Goal: Use online tool/utility: Utilize a website feature to perform a specific function

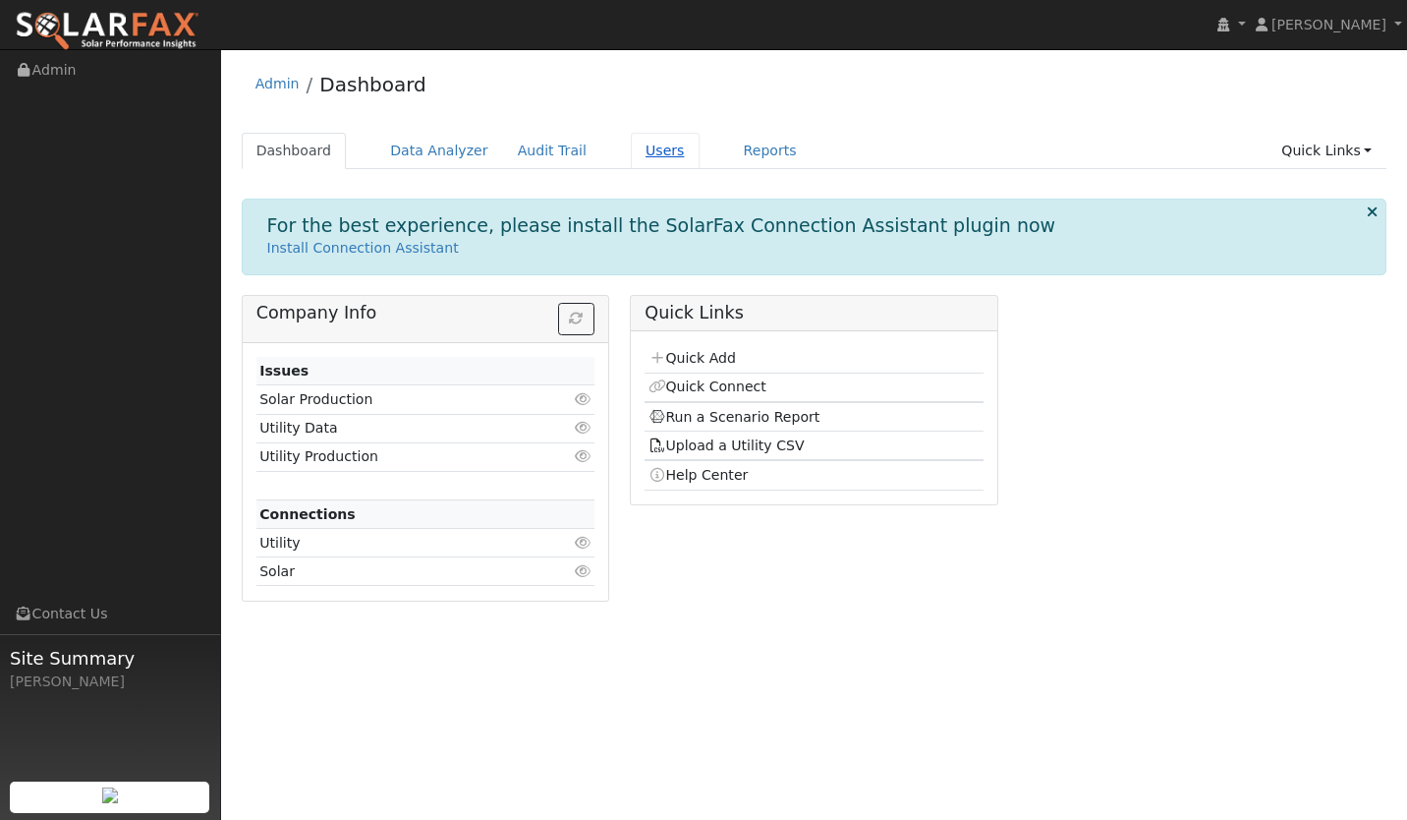
click at [644, 151] on link "Users" at bounding box center [665, 151] width 69 height 36
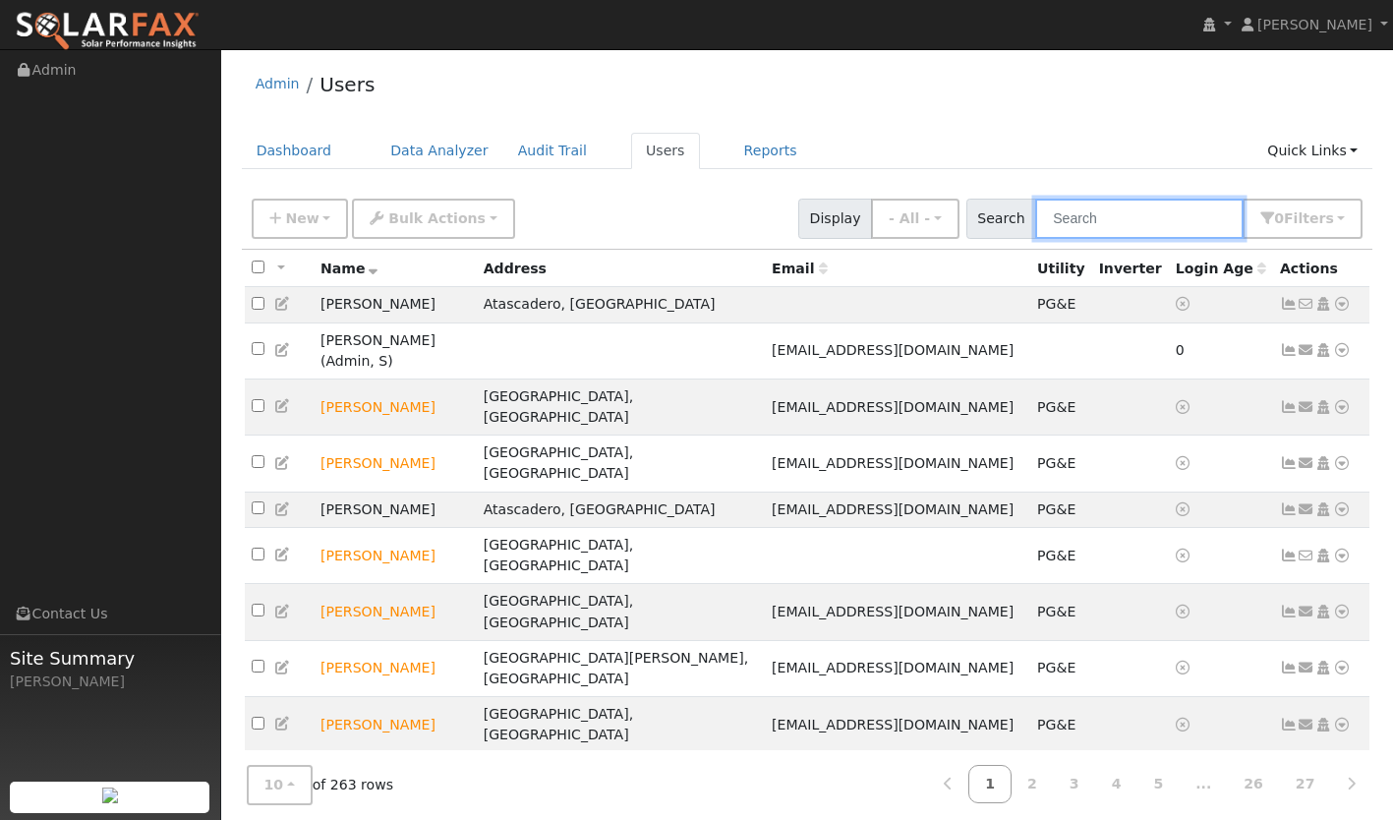
click at [1106, 208] on input "text" at bounding box center [1139, 219] width 208 height 40
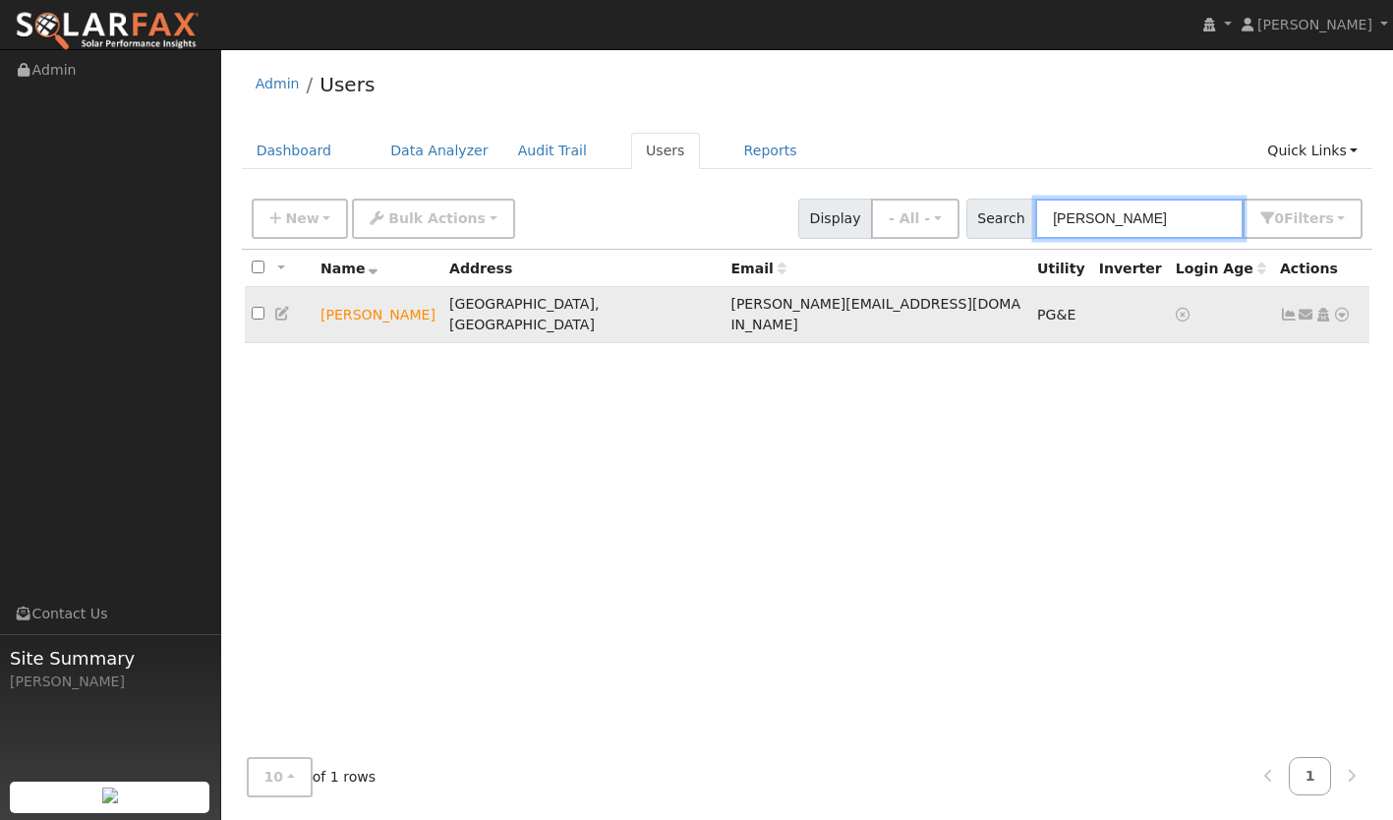
type input "[PERSON_NAME]"
click at [1284, 308] on icon at bounding box center [1289, 315] width 18 height 14
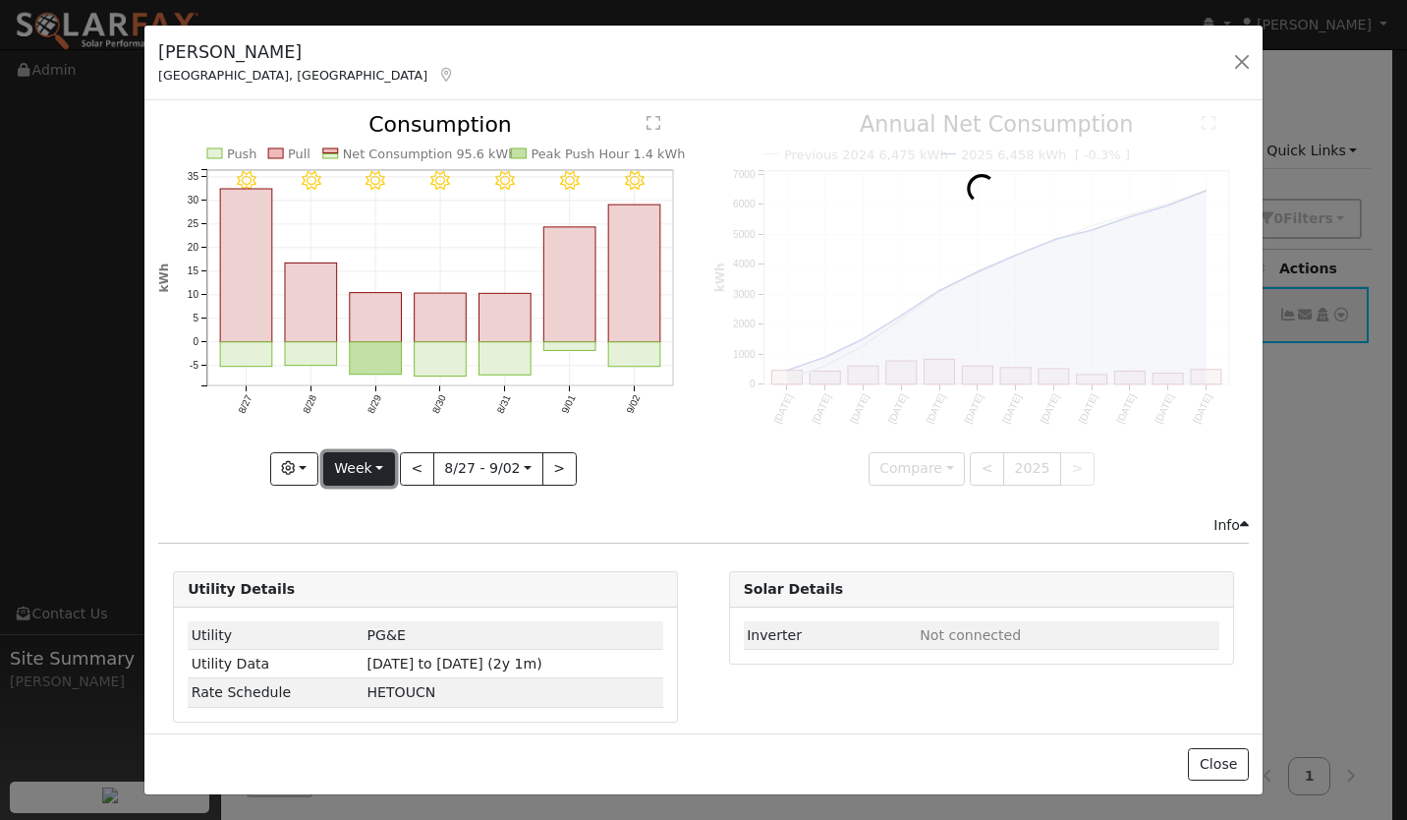
click at [375, 477] on button "Week" at bounding box center [359, 468] width 72 height 33
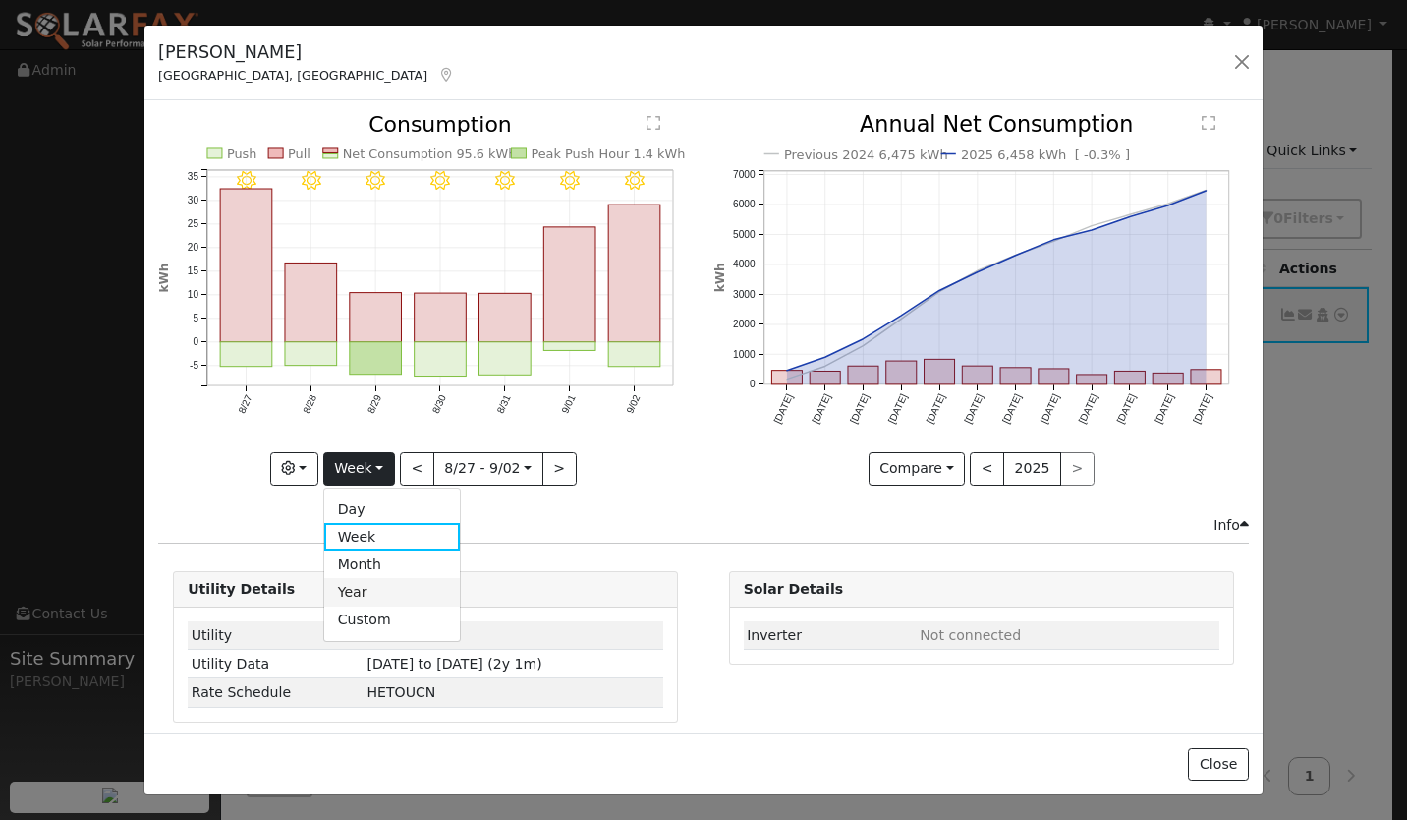
click at [356, 586] on link "Year" at bounding box center [392, 592] width 137 height 28
type input "[DATE]"
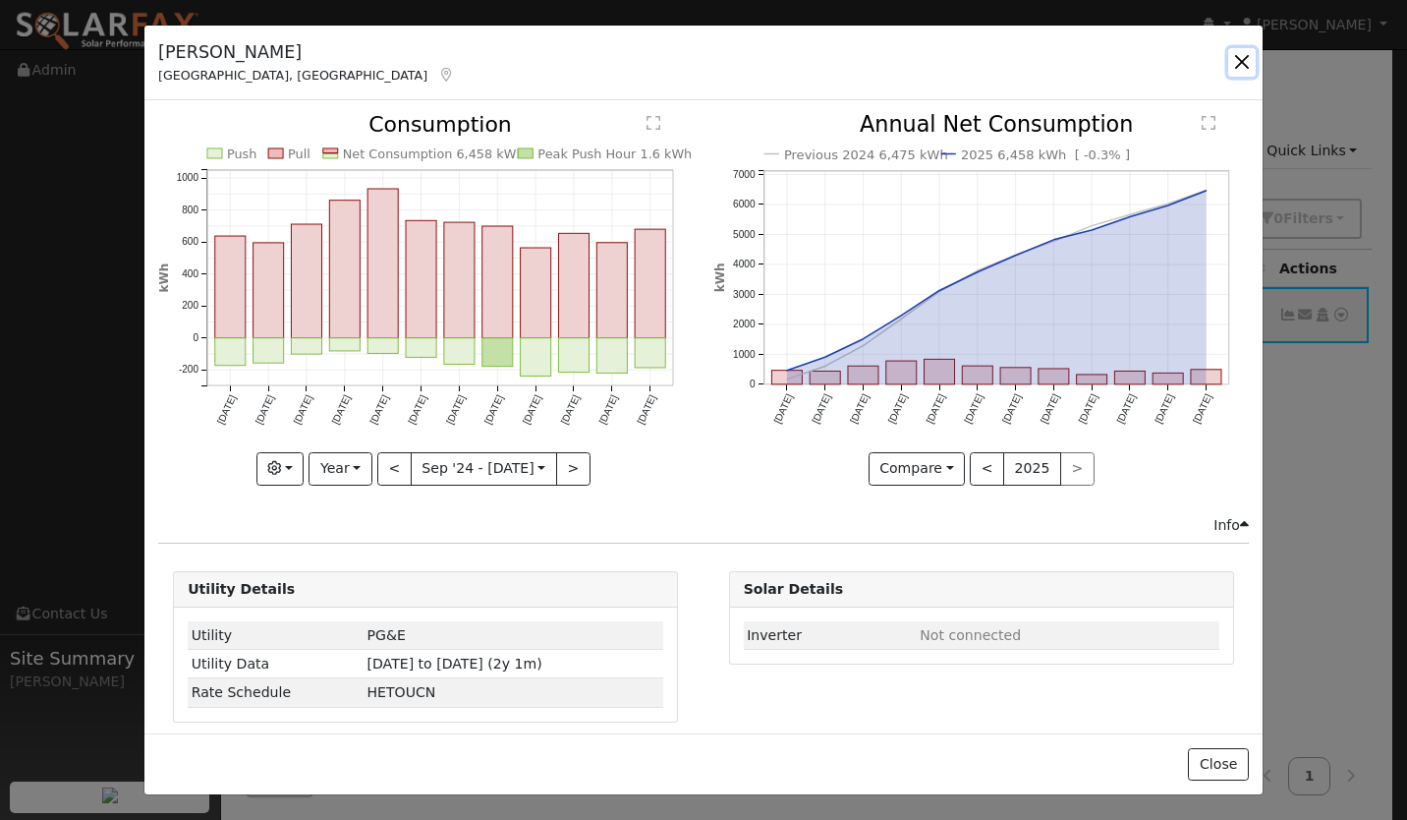
click at [1239, 55] on button "button" at bounding box center [1243, 62] width 28 height 28
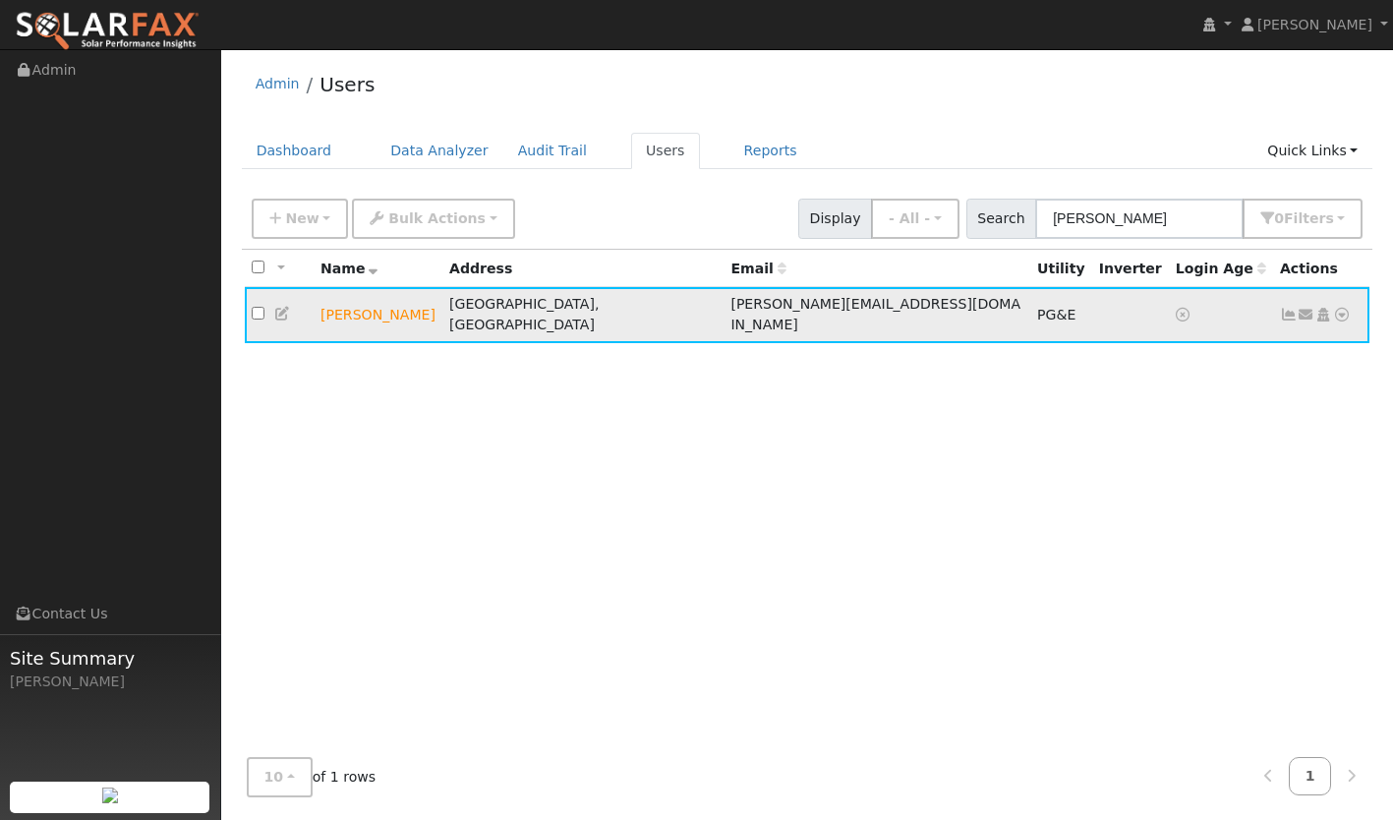
click at [1338, 308] on icon at bounding box center [1342, 315] width 18 height 14
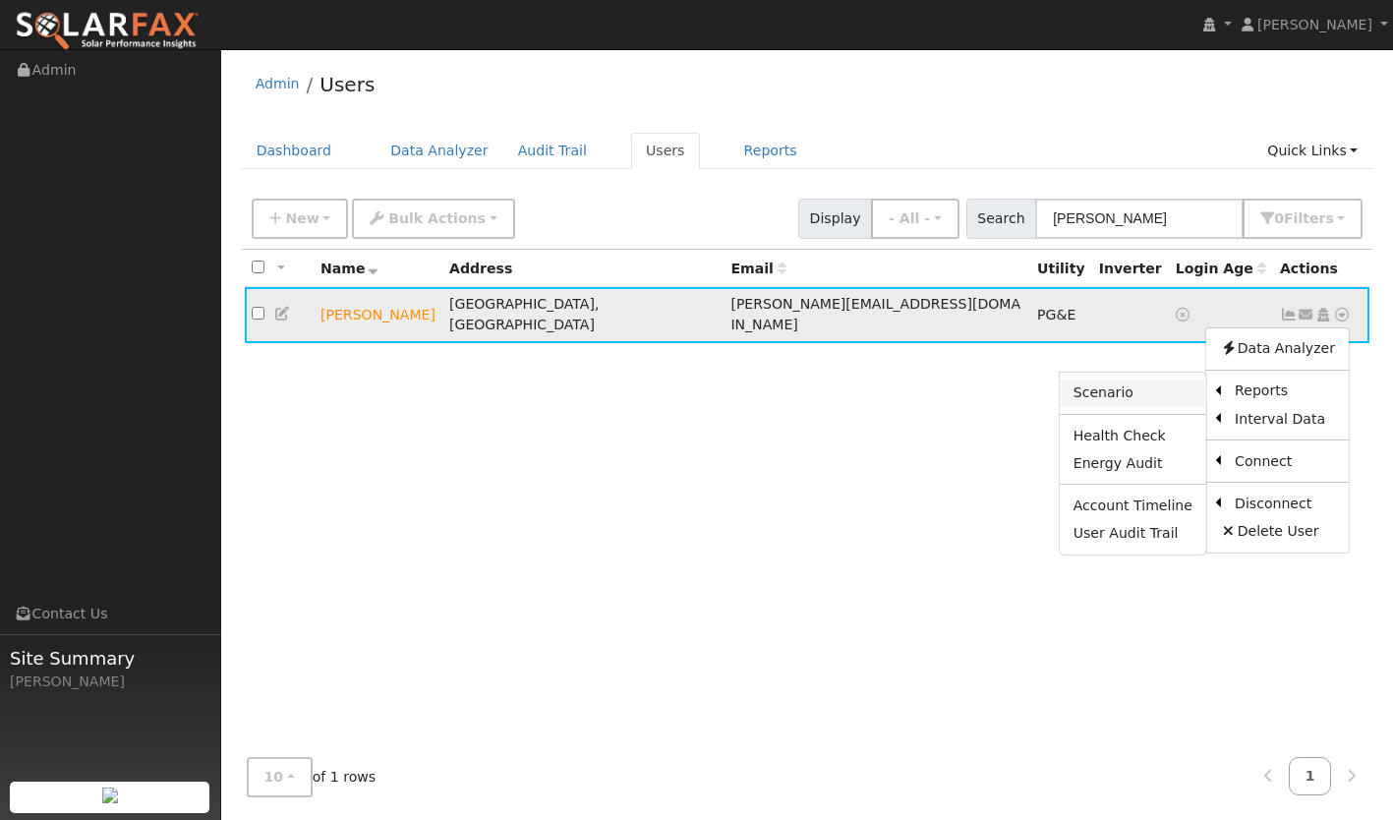
click at [1139, 395] on link "Scenario" at bounding box center [1132, 393] width 146 height 28
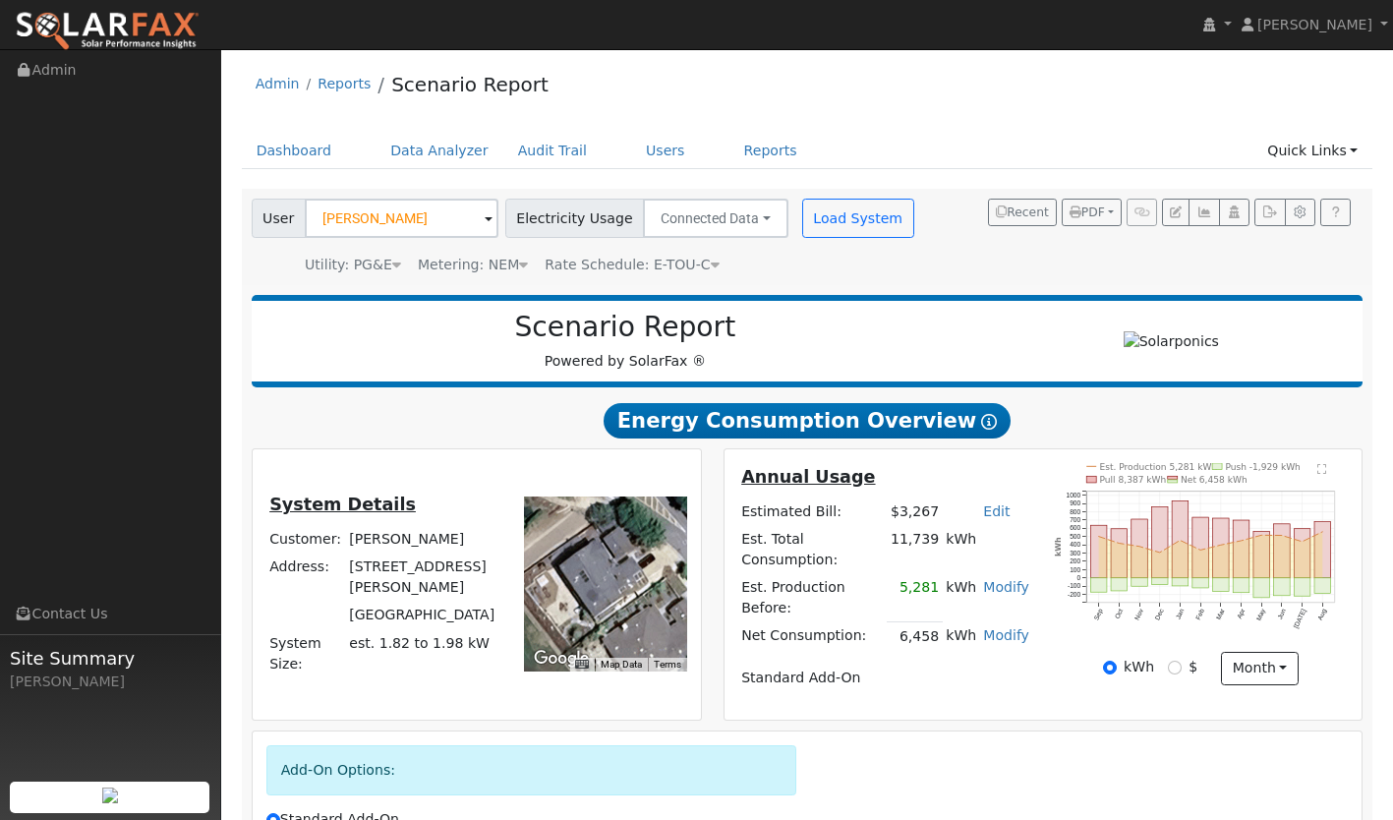
scroll to position [219, 0]
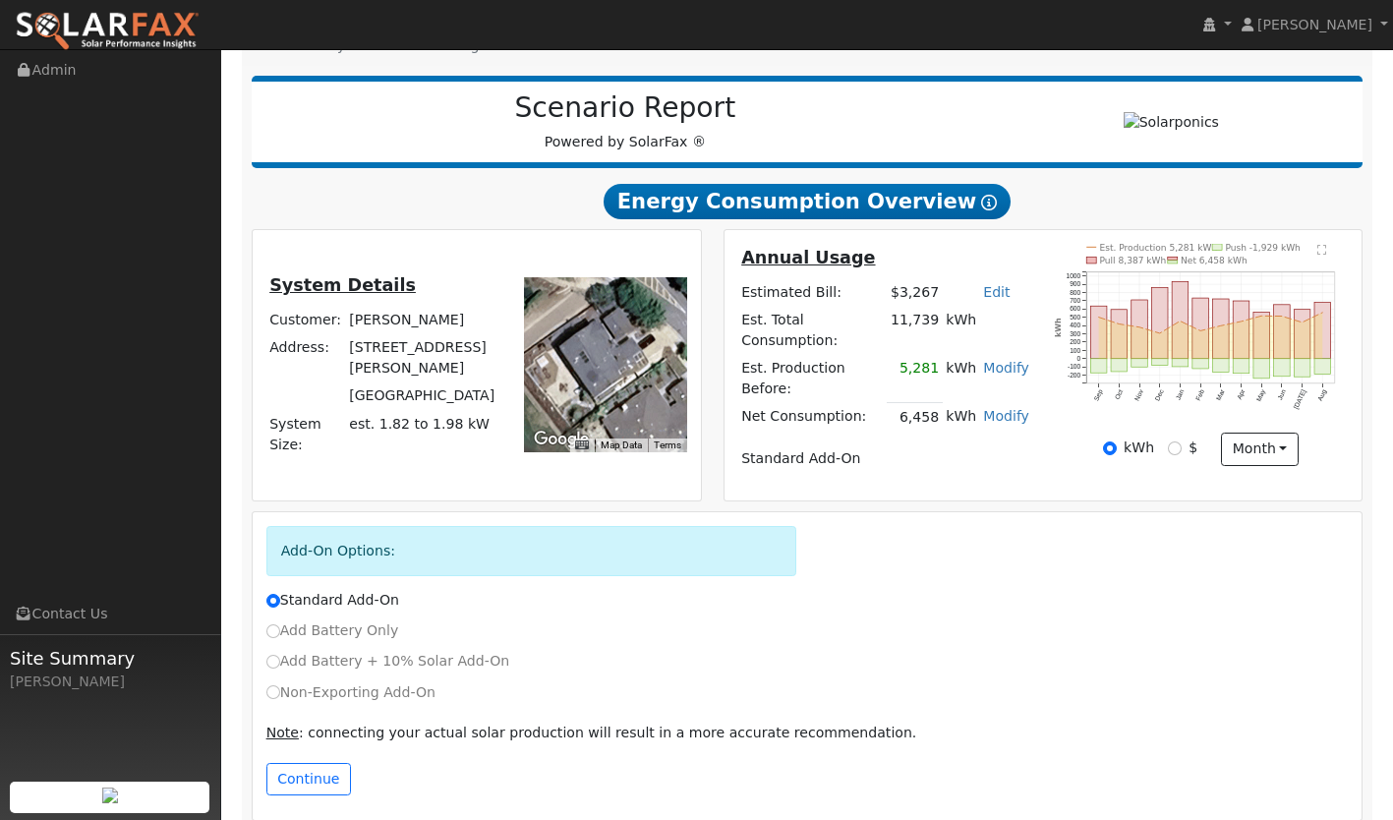
click at [351, 620] on label "Add Battery Only" at bounding box center [332, 630] width 133 height 21
click at [280, 624] on input "Add Battery Only" at bounding box center [273, 631] width 14 height 14
radio input "true"
radio input "false"
click at [311, 763] on button "Continue" at bounding box center [308, 779] width 85 height 33
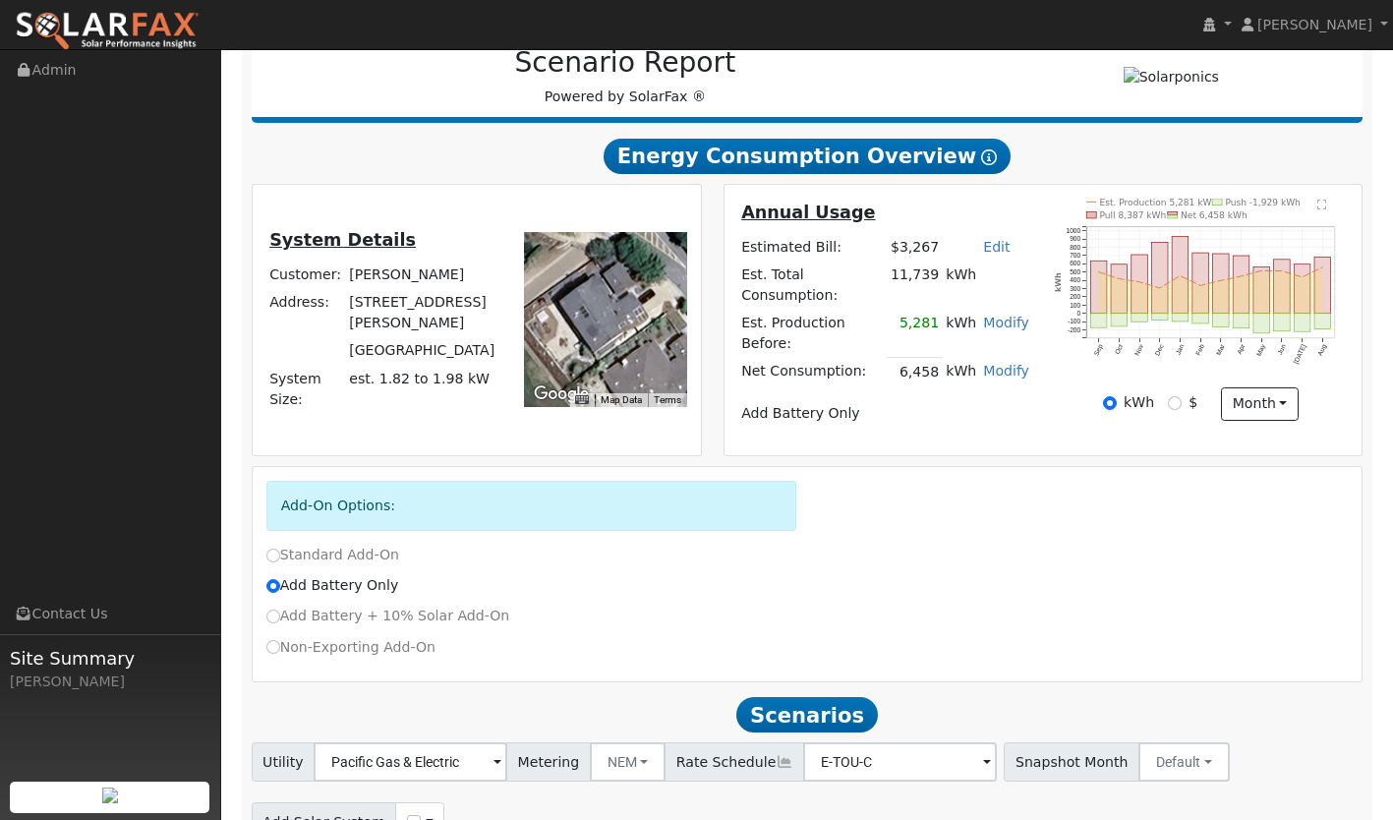
scroll to position [347, 0]
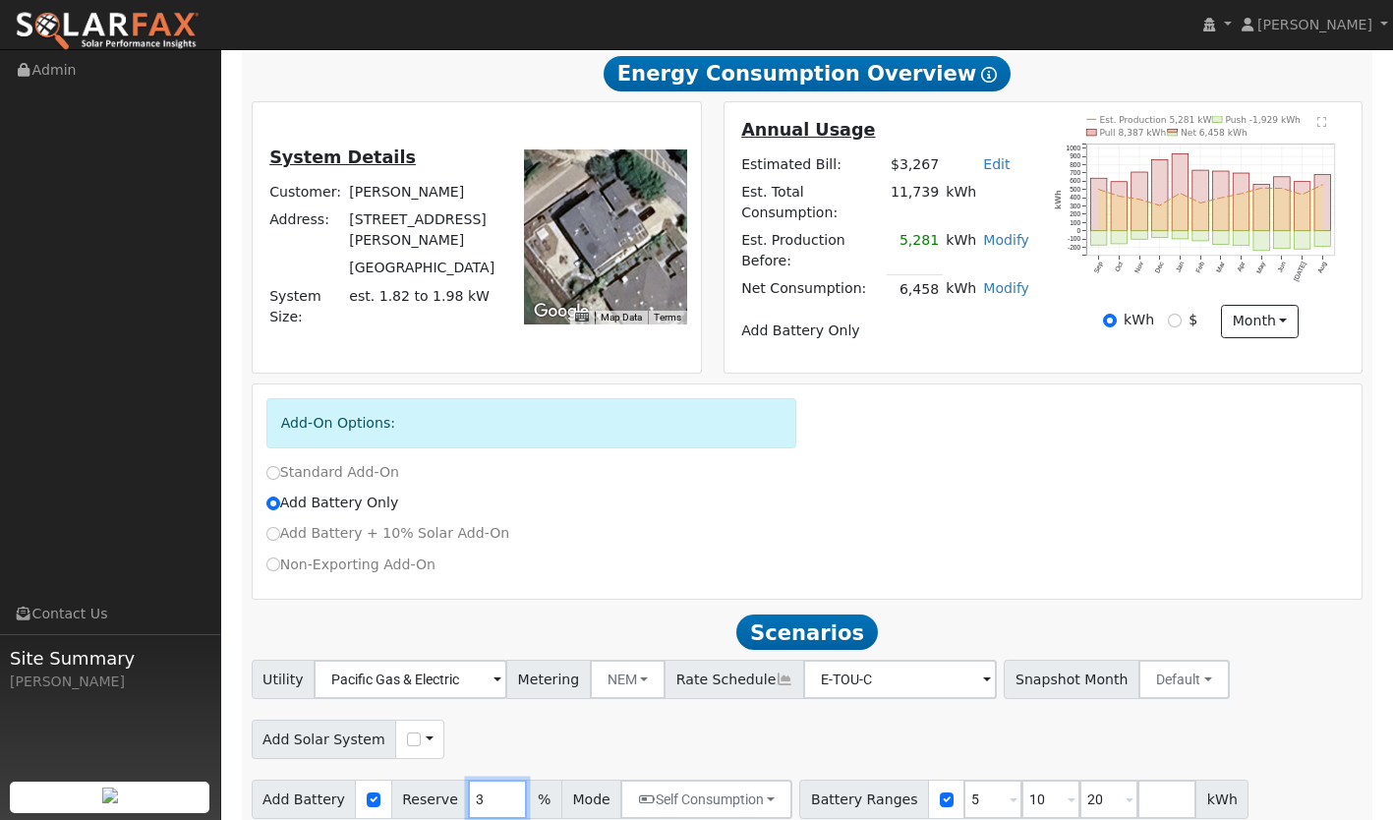
click at [468, 781] on input "3" at bounding box center [497, 798] width 59 height 39
type input "30"
click at [963, 779] on input "5" at bounding box center [992, 798] width 59 height 39
type input "10"
type input "20"
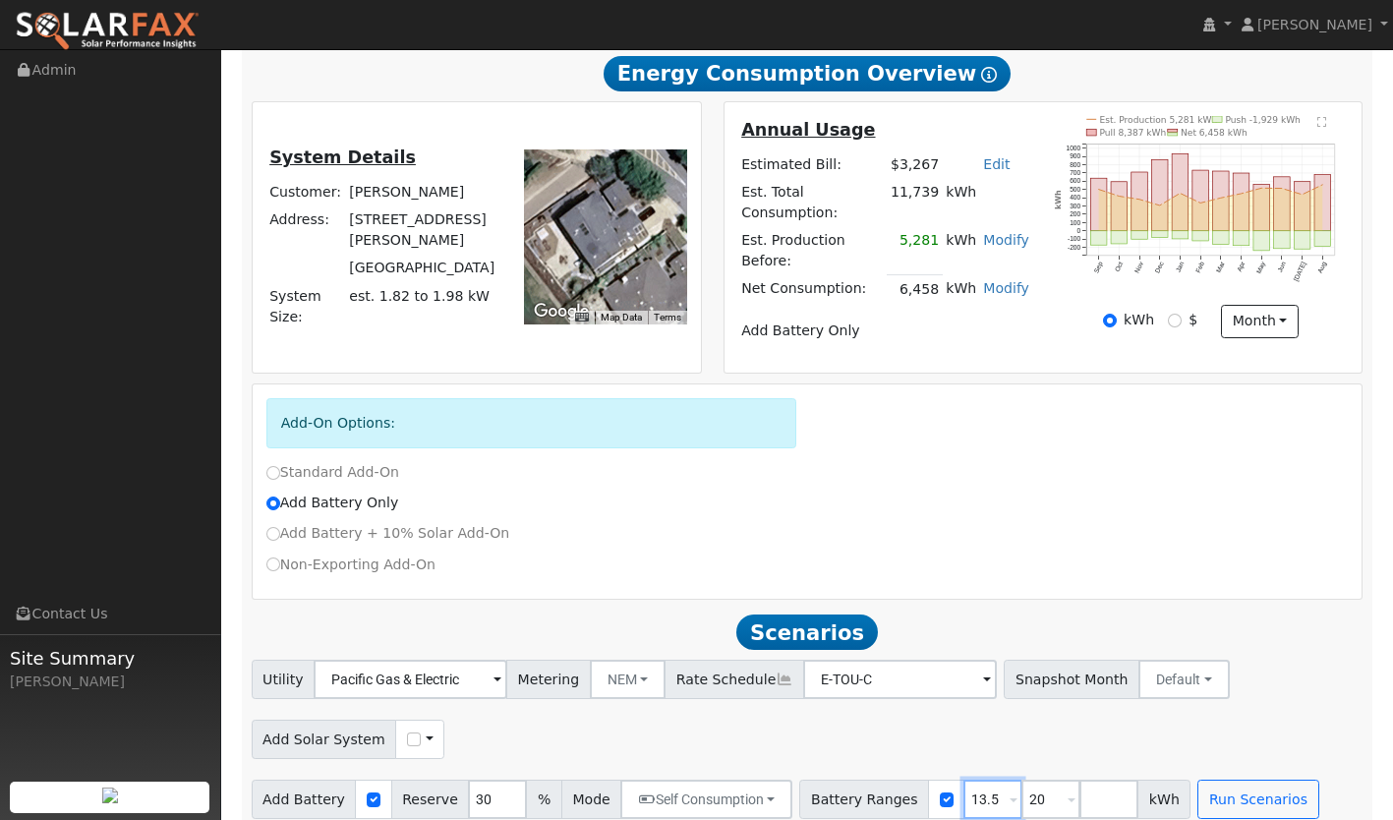
type input "13.5"
click at [1021, 781] on input "20" at bounding box center [1050, 798] width 59 height 39
type input "27"
click at [1197, 779] on button "Run Scenarios" at bounding box center [1257, 798] width 121 height 39
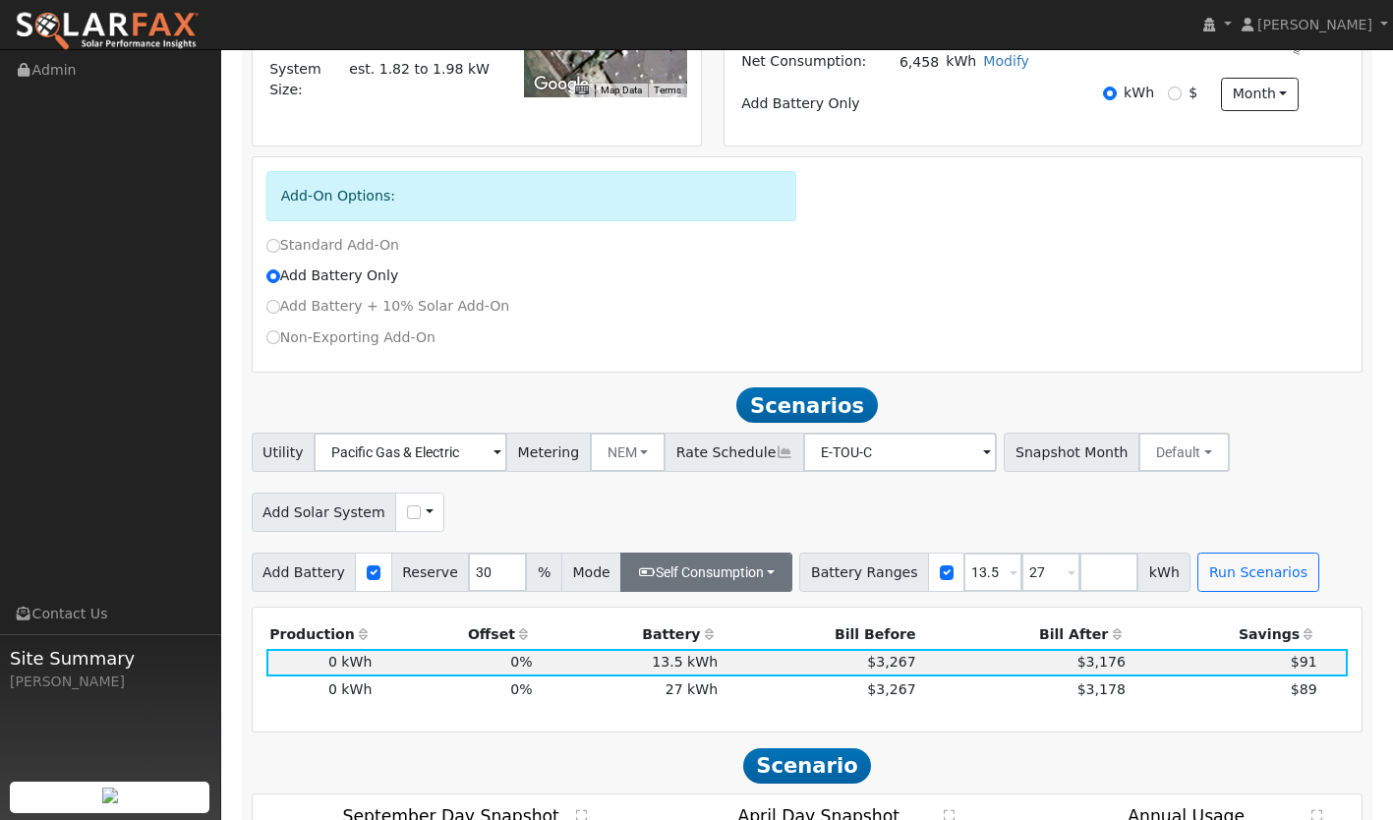
scroll to position [573, 0]
